Goal: Information Seeking & Learning: Learn about a topic

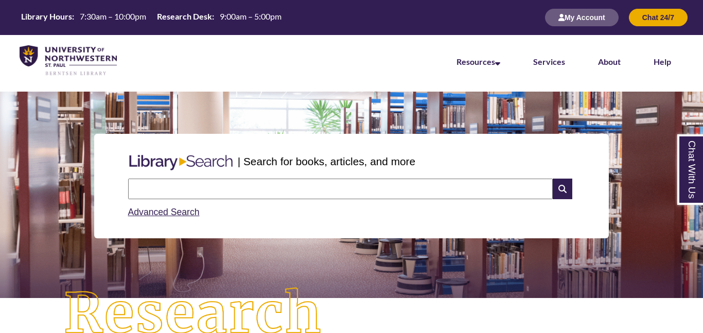
click at [369, 291] on p at bounding box center [351, 286] width 687 height 12
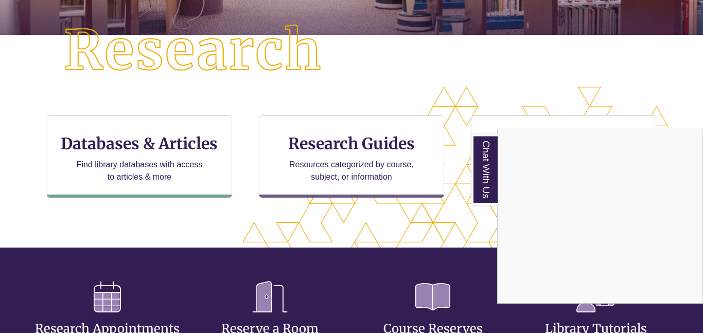
scroll to position [362, 615]
click at [152, 143] on div "Chat With Us" at bounding box center [351, 166] width 703 height 333
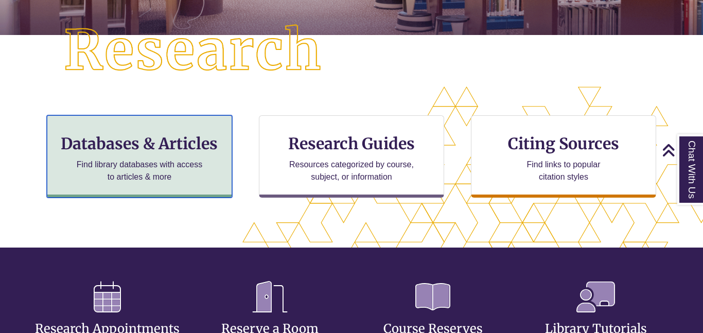
click at [152, 153] on div "Databases & Articles Find library databases with access to articles & more" at bounding box center [139, 156] width 185 height 82
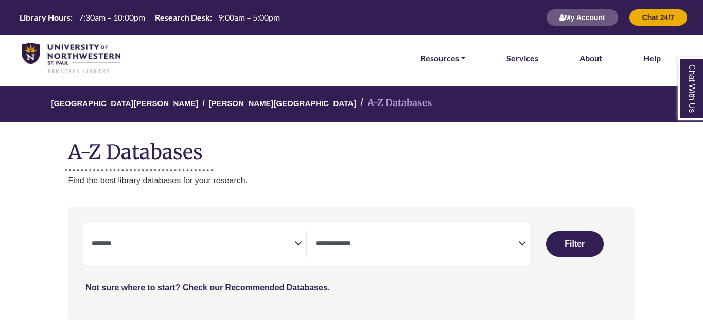
select select "Database Subject Filter"
click at [339, 242] on textarea "Search" at bounding box center [416, 244] width 203 height 8
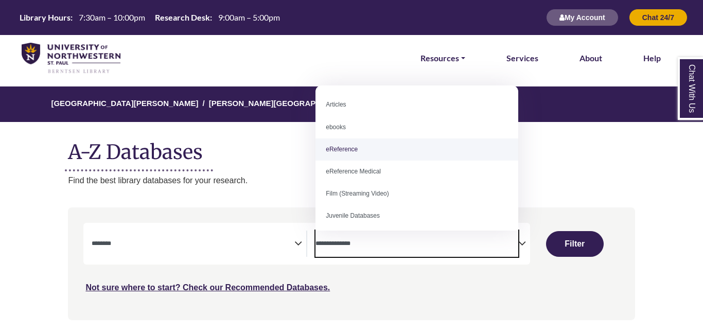
select select "*****"
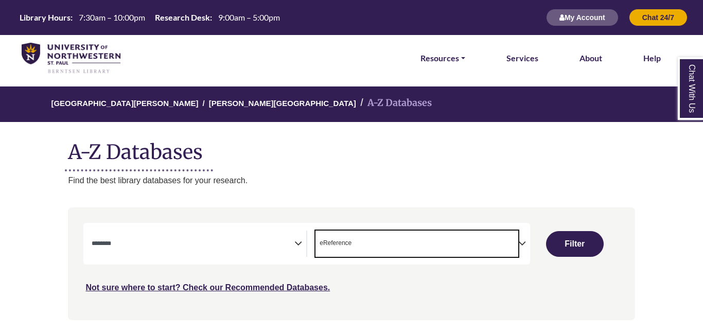
scroll to position [21, 0]
click at [288, 231] on span "Search filters" at bounding box center [193, 244] width 203 height 26
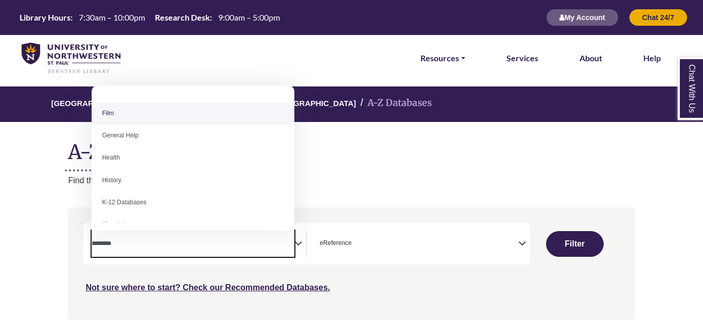
scroll to position [416, 0]
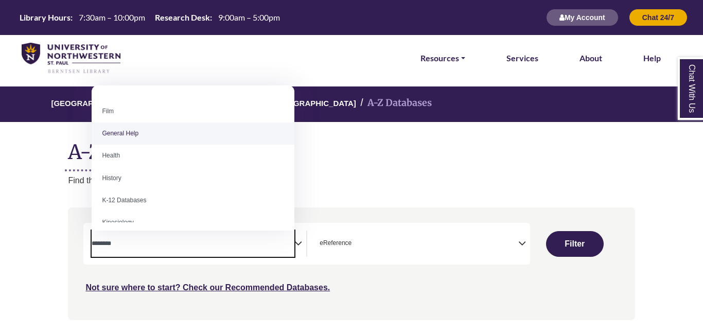
select select "*****"
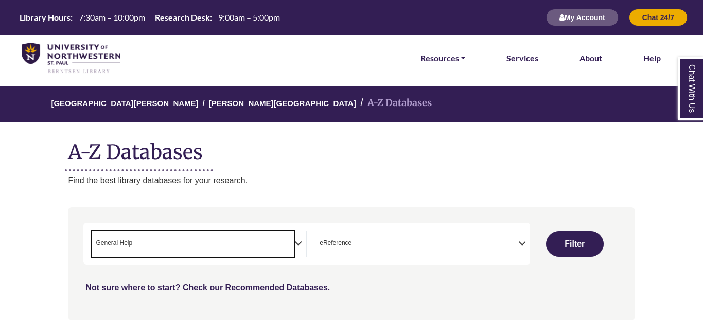
scroll to position [206, 0]
click at [572, 252] on button "Filter" at bounding box center [575, 244] width 58 height 26
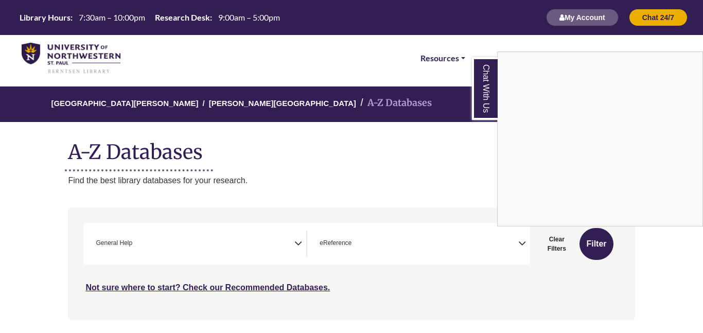
click at [482, 89] on link "Chat With Us" at bounding box center [485, 88] width 26 height 63
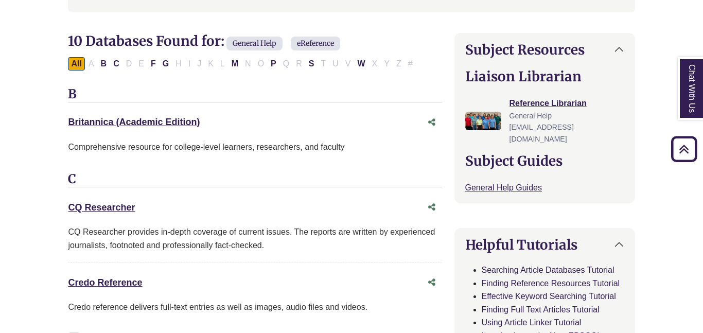
scroll to position [337, 0]
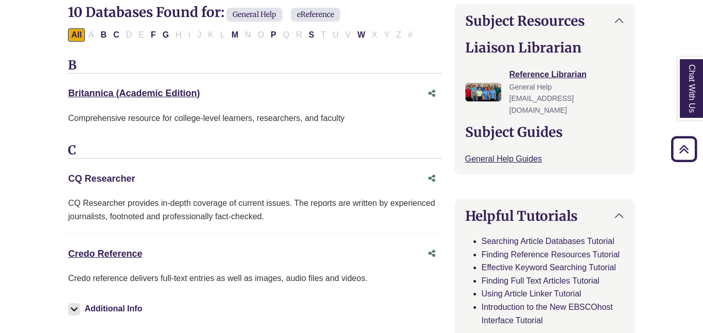
click at [103, 176] on link "CQ Researcher This link opens in a new window" at bounding box center [101, 178] width 67 height 10
